Goal: Task Accomplishment & Management: Manage account settings

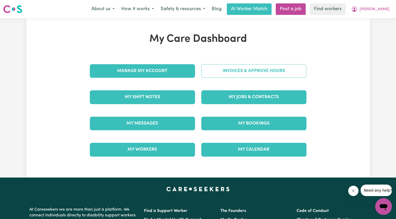
click at [239, 73] on link "Invoices & Approve Hours" at bounding box center [253, 71] width 105 height 14
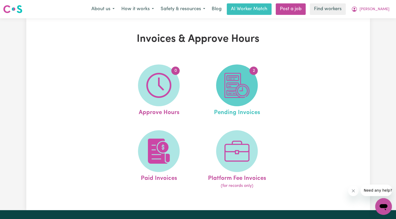
click at [237, 89] on img at bounding box center [237, 85] width 25 height 25
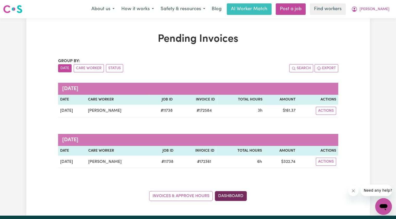
click at [226, 195] on link "Dashboard" at bounding box center [231, 196] width 32 height 10
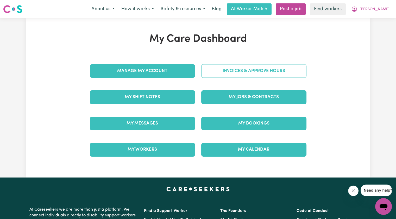
click at [247, 71] on link "Invoices & Approve Hours" at bounding box center [253, 71] width 105 height 14
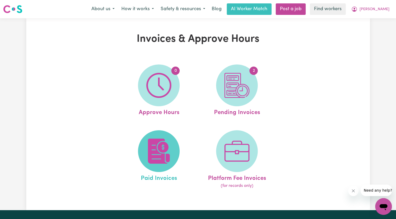
click at [168, 165] on span at bounding box center [159, 151] width 42 height 42
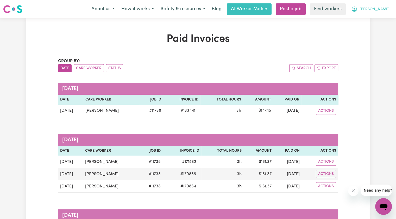
click at [386, 9] on span "[PERSON_NAME]" at bounding box center [375, 10] width 30 height 6
click at [375, 22] on link "My Dashboard" at bounding box center [372, 20] width 41 height 10
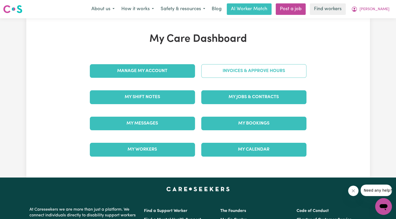
click at [288, 75] on link "Invoices & Approve Hours" at bounding box center [253, 71] width 105 height 14
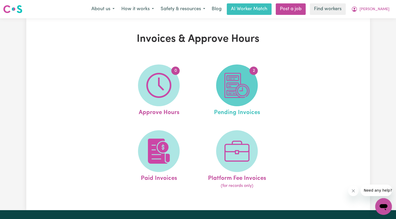
click at [226, 96] on img at bounding box center [237, 85] width 25 height 25
